Goal: Information Seeking & Learning: Learn about a topic

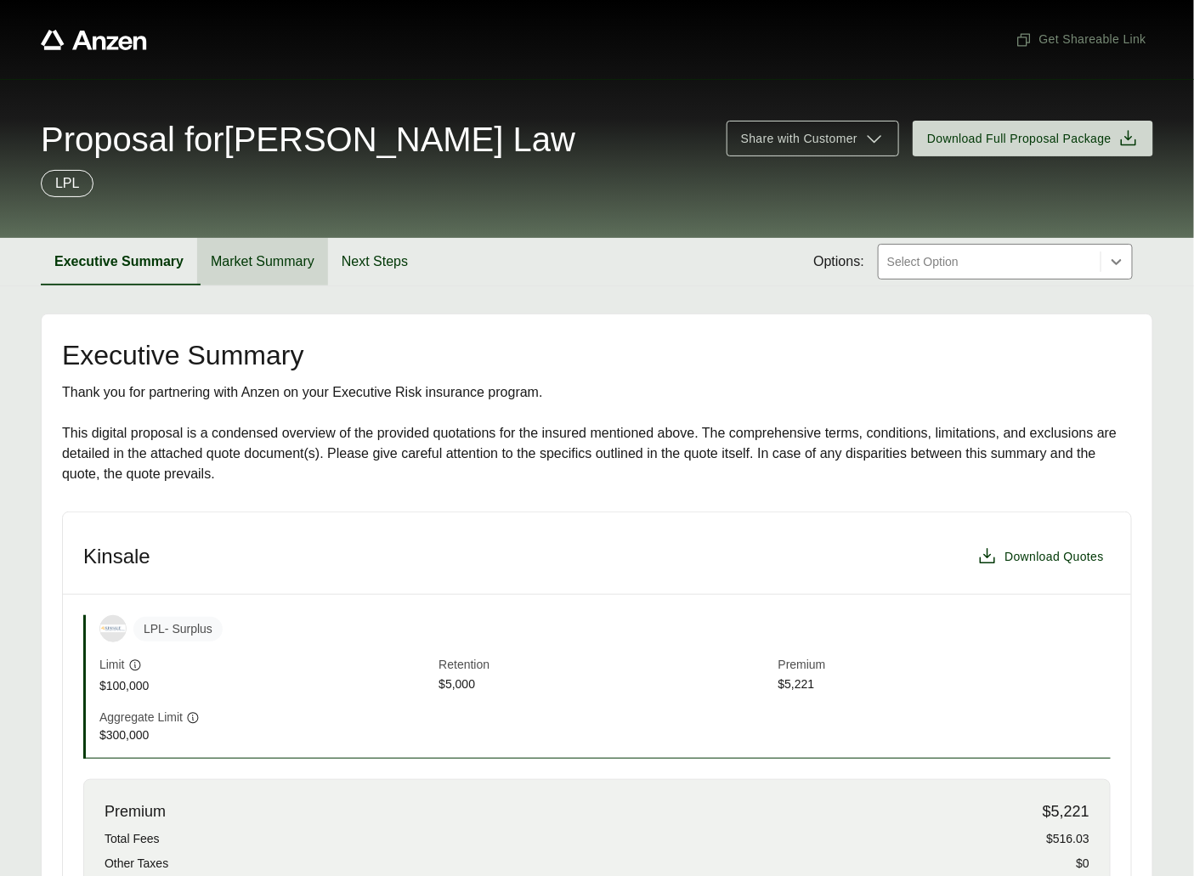
click at [252, 263] on button "Market Summary" at bounding box center [262, 262] width 131 height 48
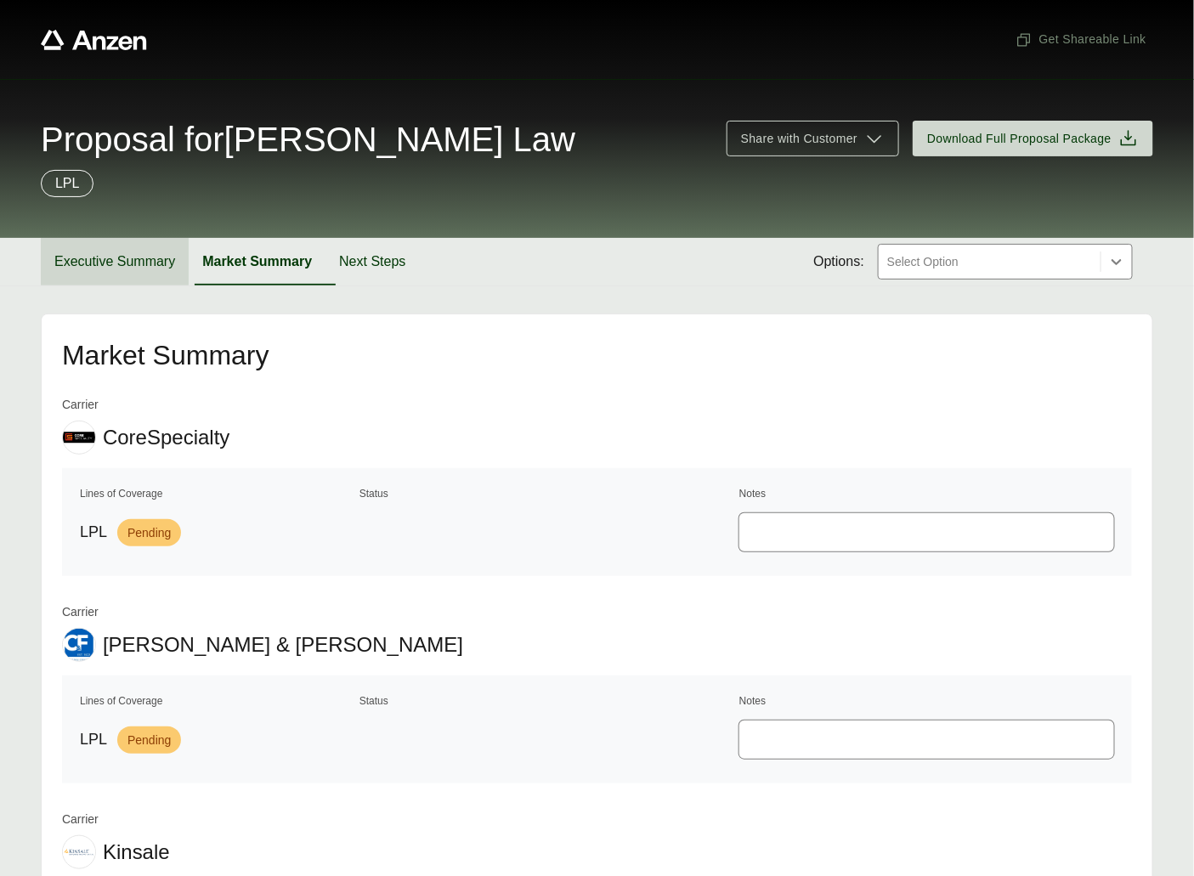
click at [114, 262] on button "Executive Summary" at bounding box center [115, 262] width 148 height 48
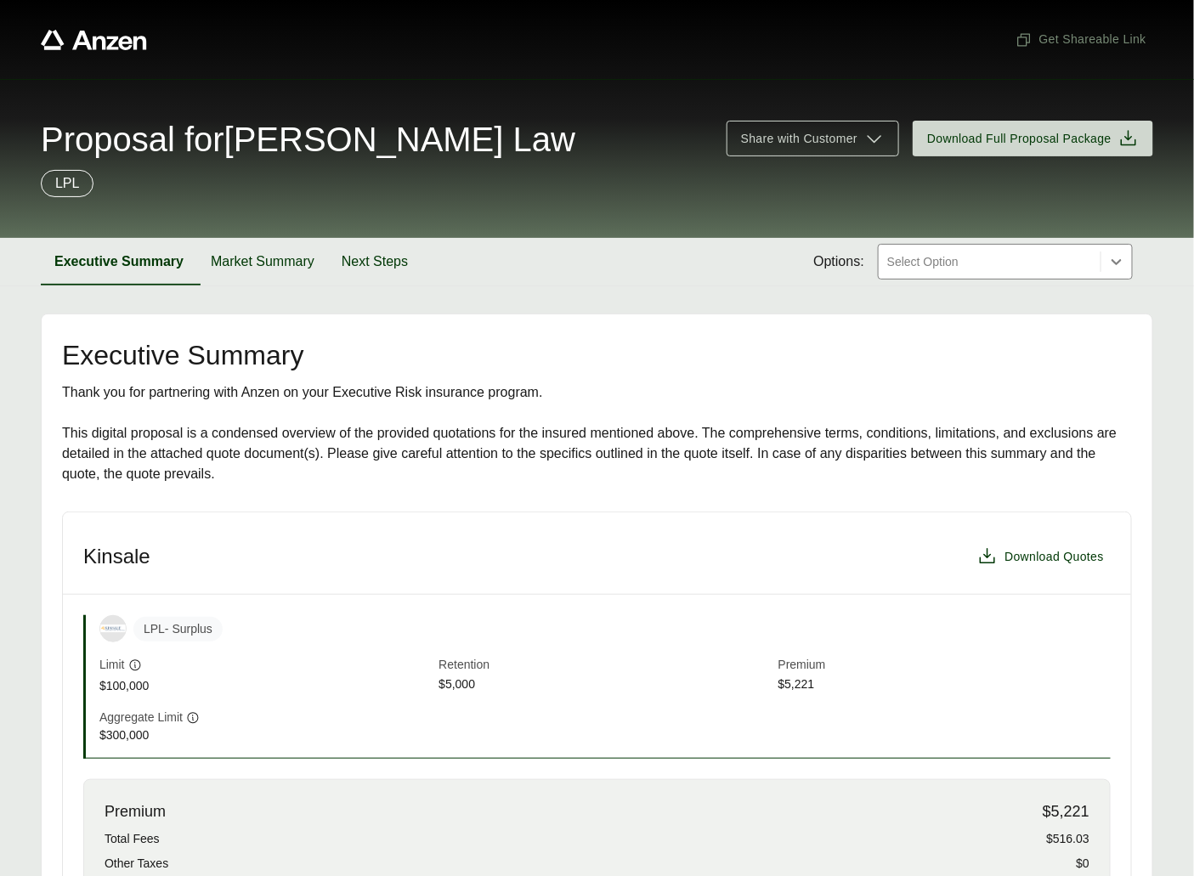
scroll to position [335, 0]
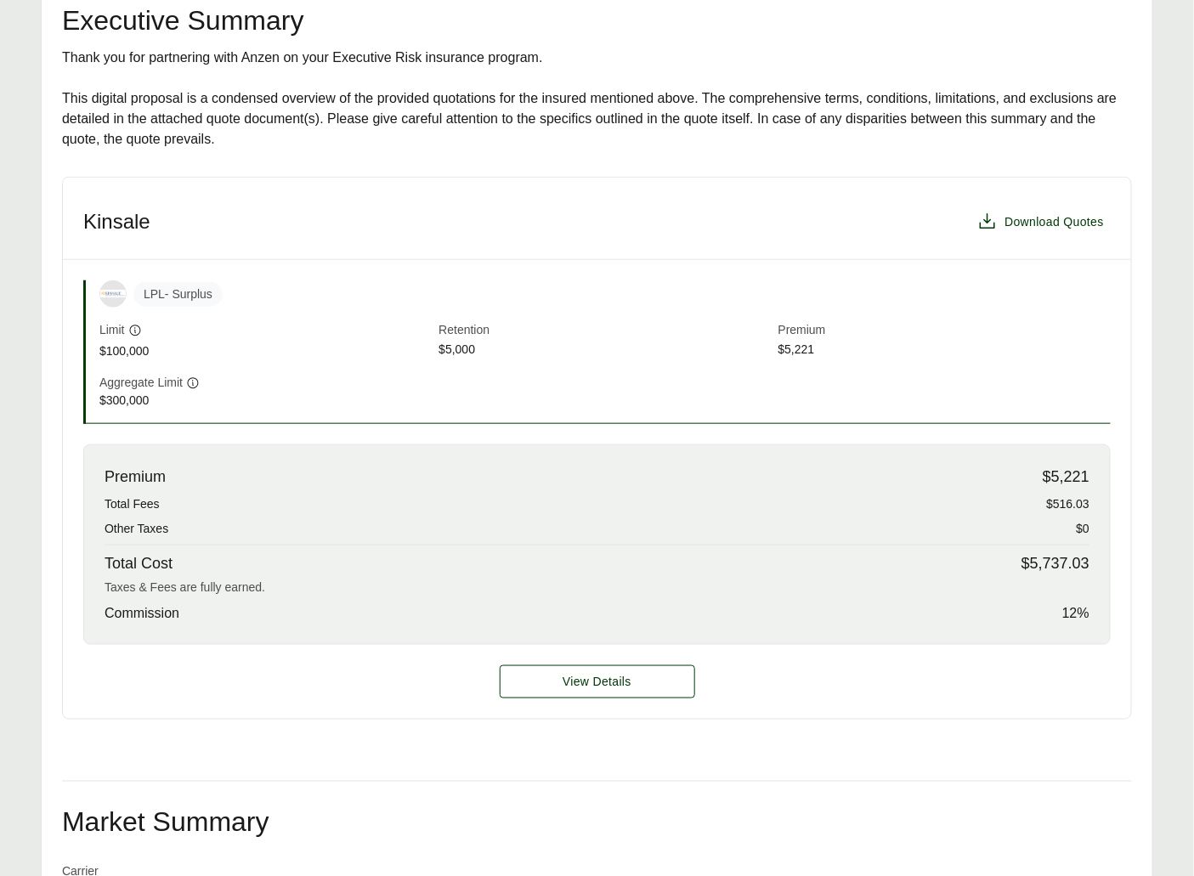
click at [575, 659] on div "View Details" at bounding box center [597, 682] width 1069 height 74
click at [581, 670] on button "View Details" at bounding box center [598, 682] width 196 height 33
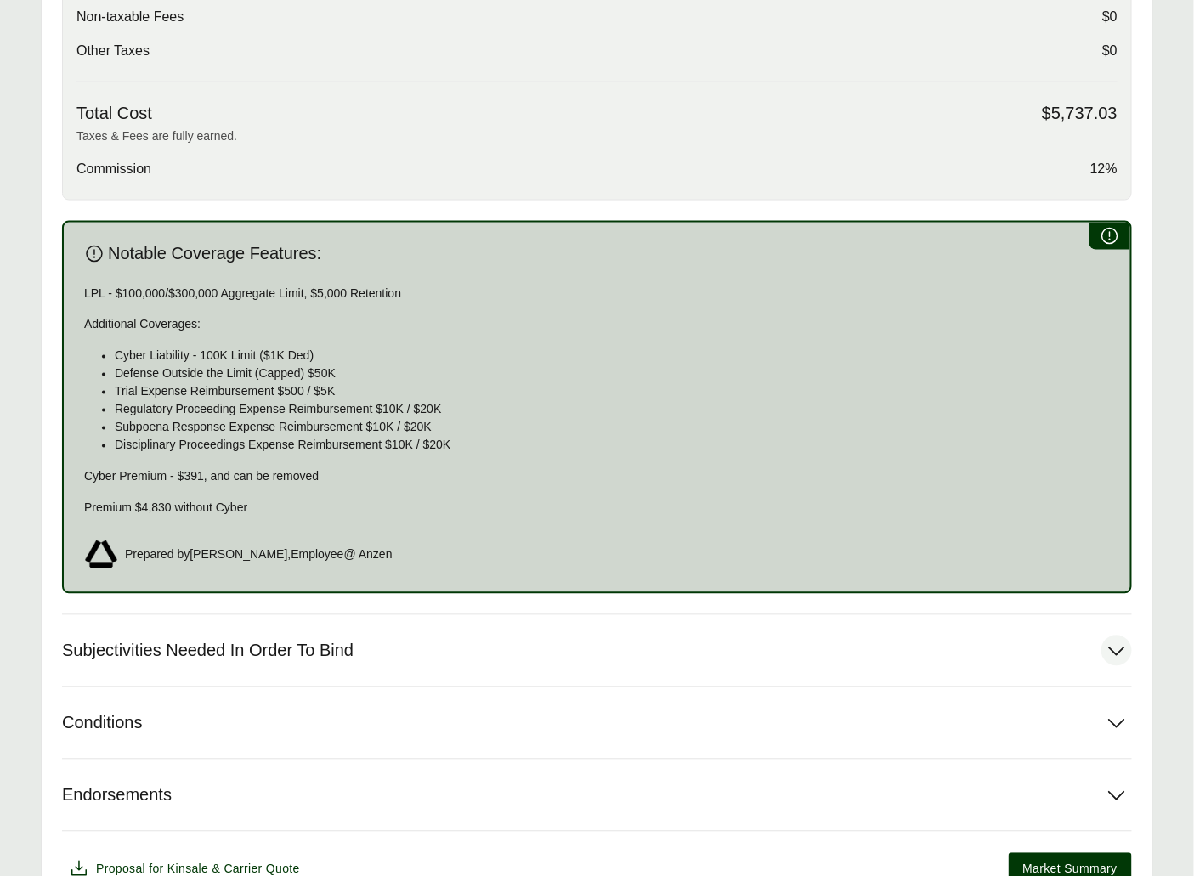
click at [324, 616] on button "Subjectivities Needed In Order To Bind" at bounding box center [597, 650] width 1070 height 71
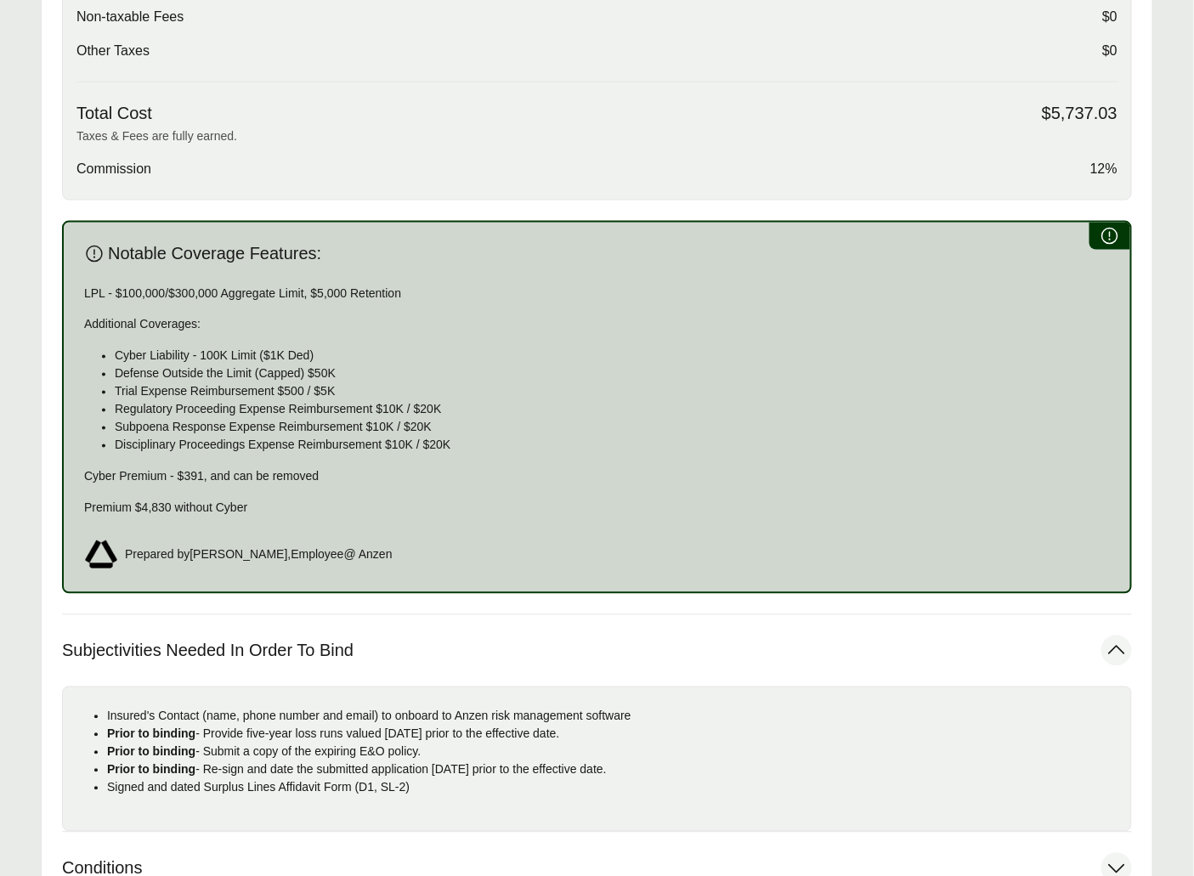
scroll to position [991, 0]
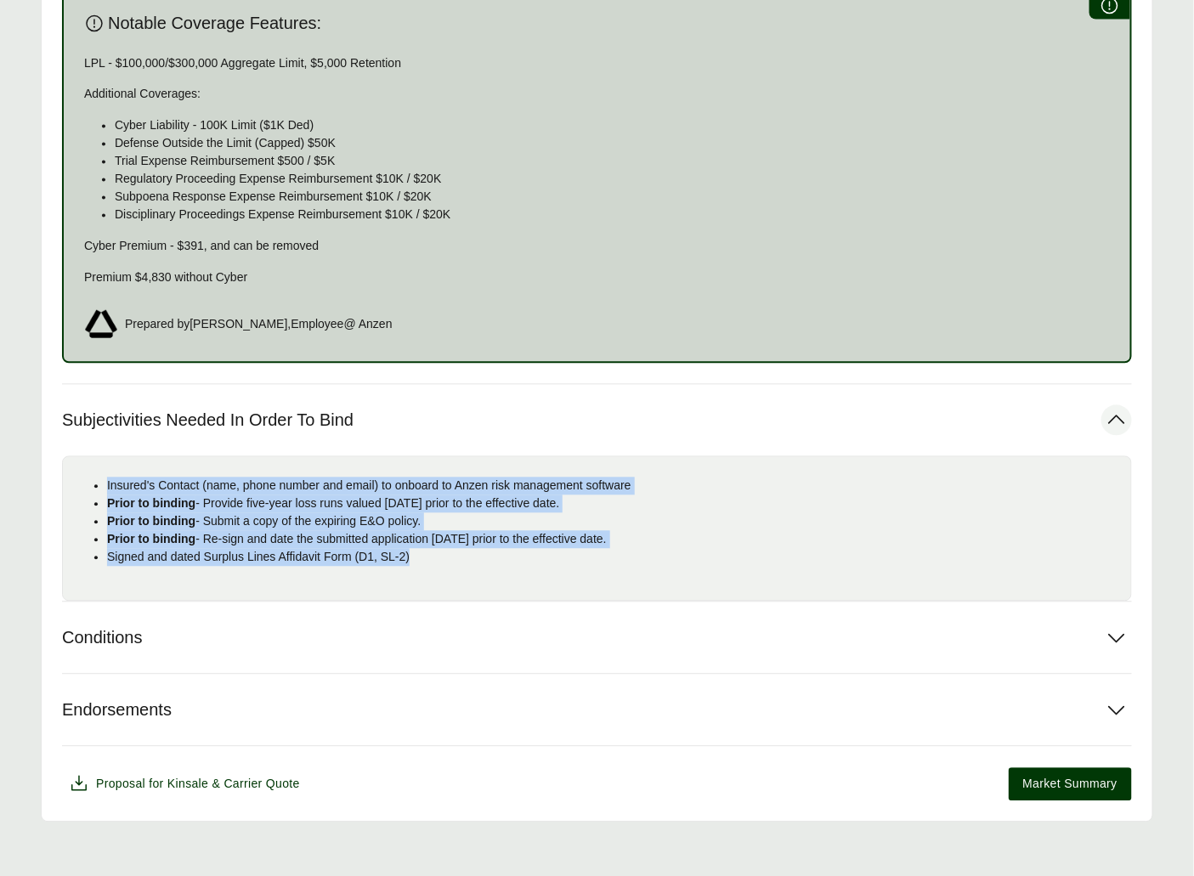
drag, startPoint x: 447, startPoint y: 568, endPoint x: 116, endPoint y: 479, distance: 343.3
click at [99, 480] on div "Insured's Contact (name, phone number and email) to onboard to Anzen risk manag…" at bounding box center [597, 528] width 1070 height 145
copy ul "Insured's Contact (name, phone number and email) to onboard to Anzen risk manag…"
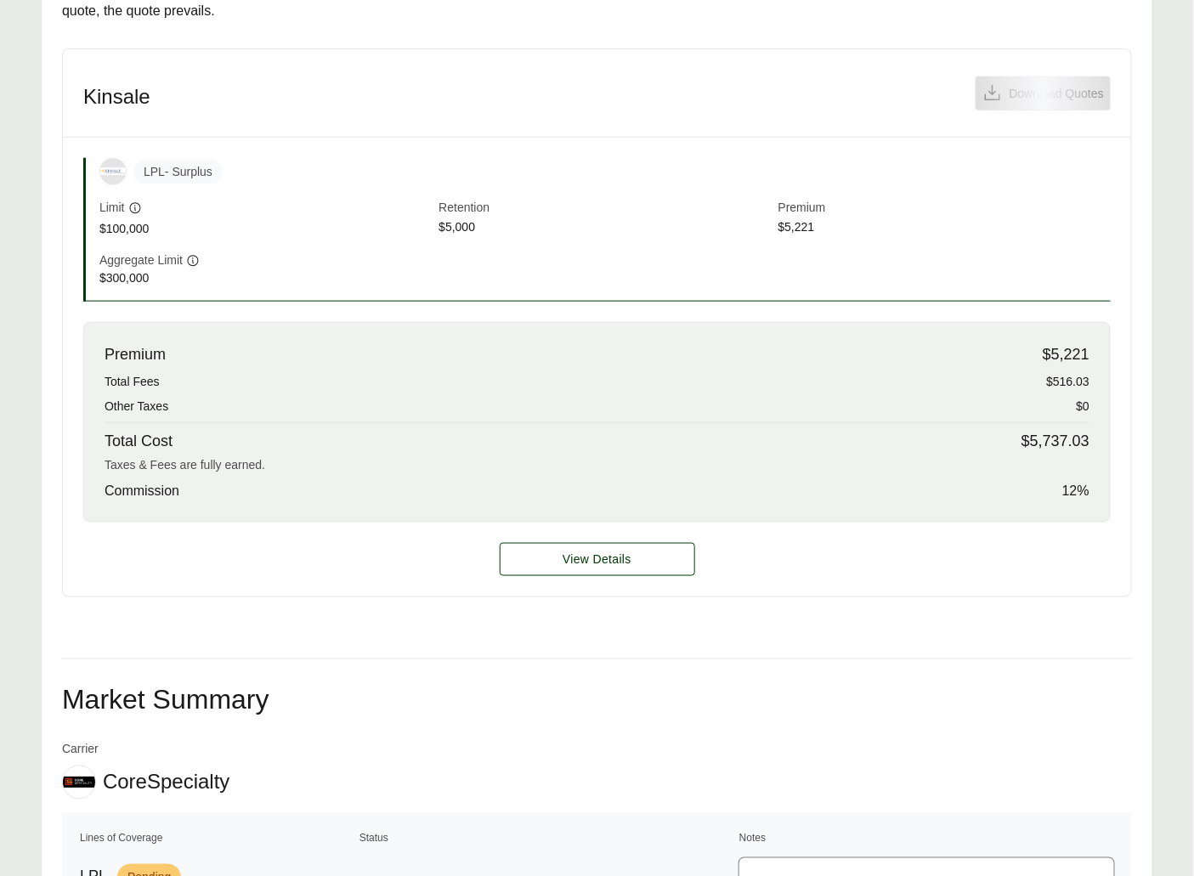
scroll to position [651, 0]
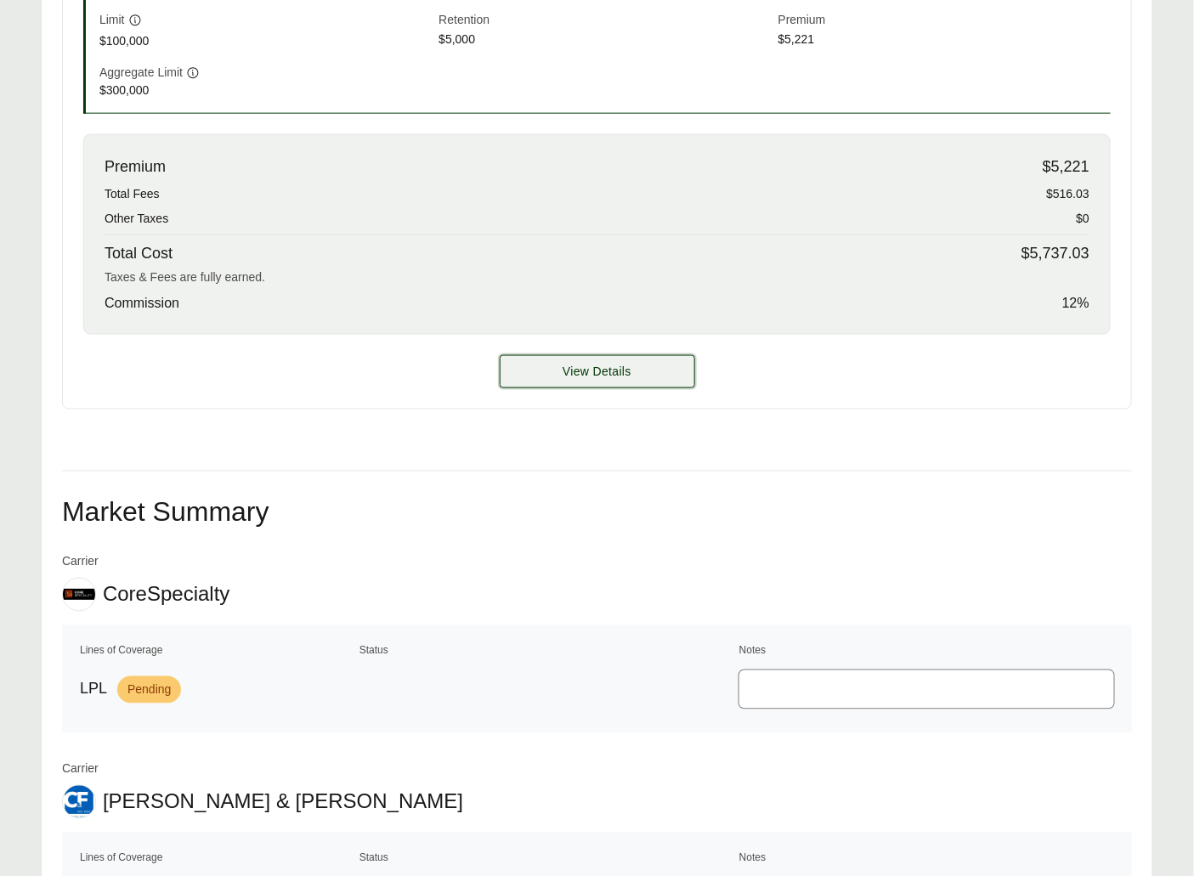
click at [610, 388] on button "View Details" at bounding box center [598, 371] width 196 height 33
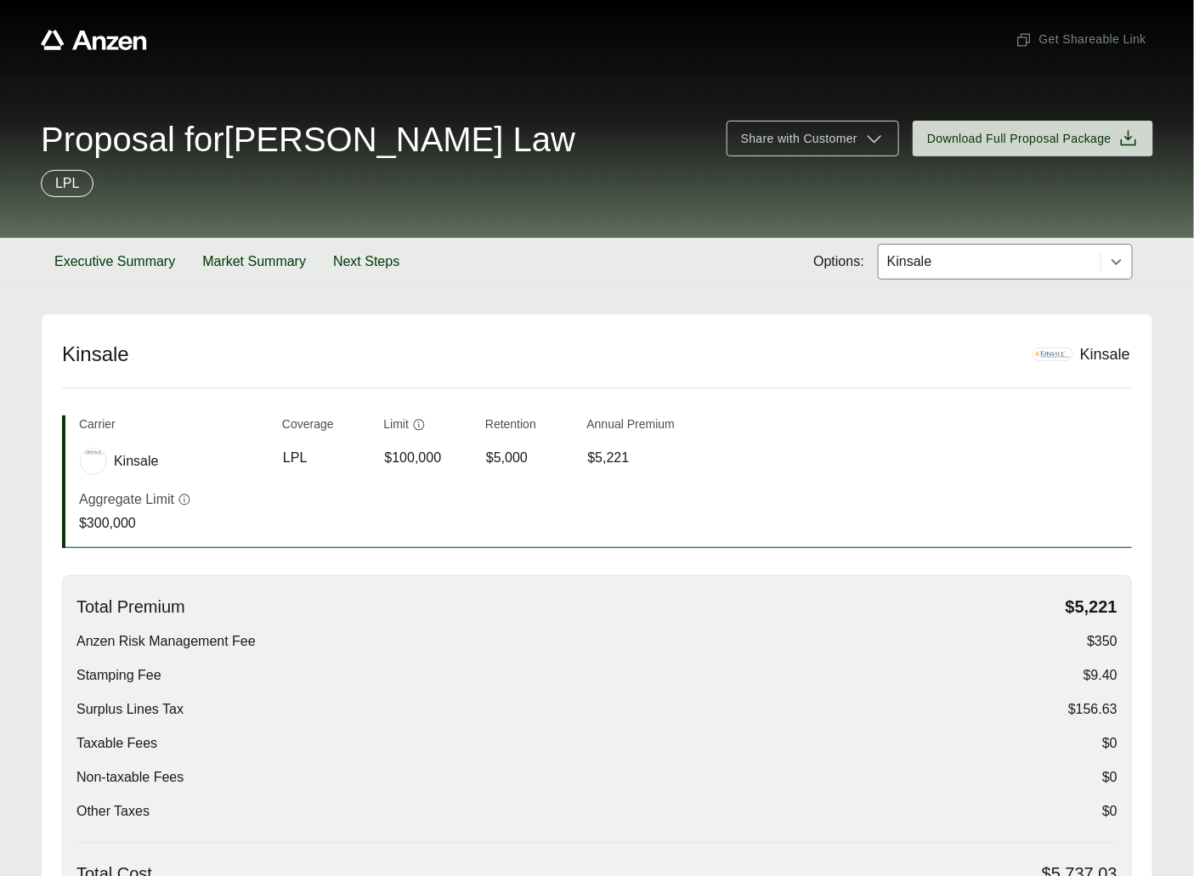
scroll to position [717, 0]
